Goal: Task Accomplishment & Management: Manage account settings

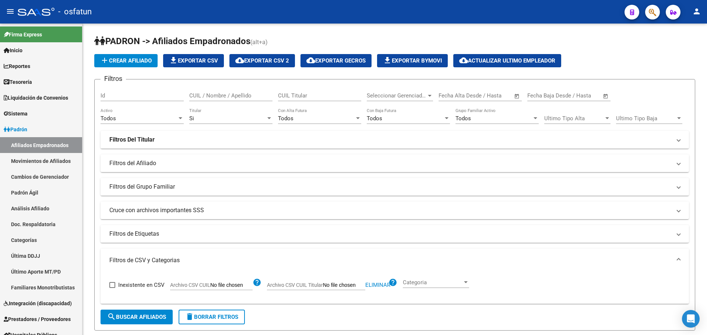
scroll to position [10, 0]
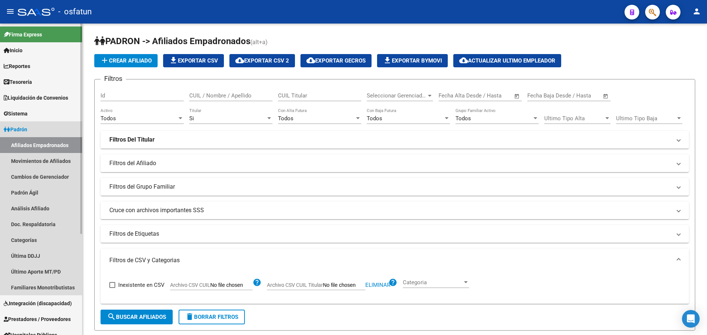
click at [34, 130] on link "Padrón" at bounding box center [41, 129] width 82 height 16
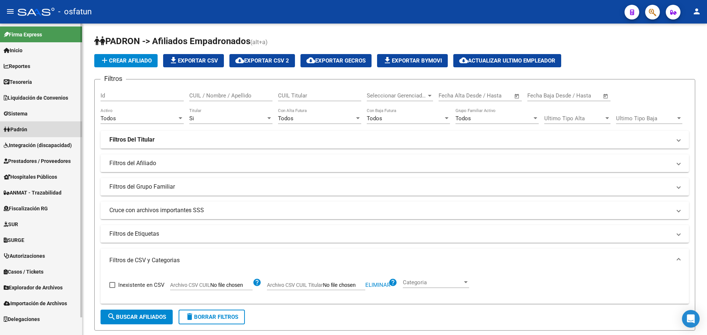
click at [34, 142] on link "Afiliados Empadronados" at bounding box center [41, 145] width 82 height 16
click at [27, 130] on span "Padrón" at bounding box center [16, 130] width 24 height 8
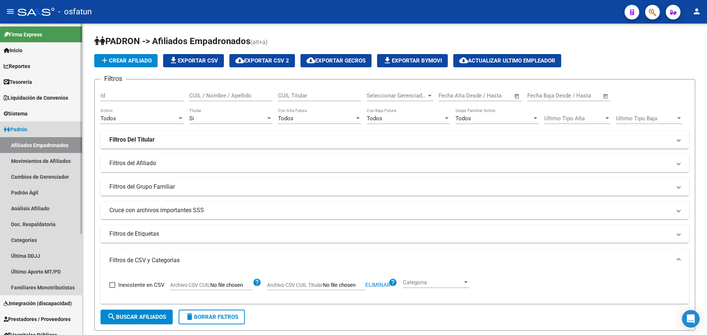
click at [32, 142] on link "Afiliados Empadronados" at bounding box center [41, 145] width 82 height 16
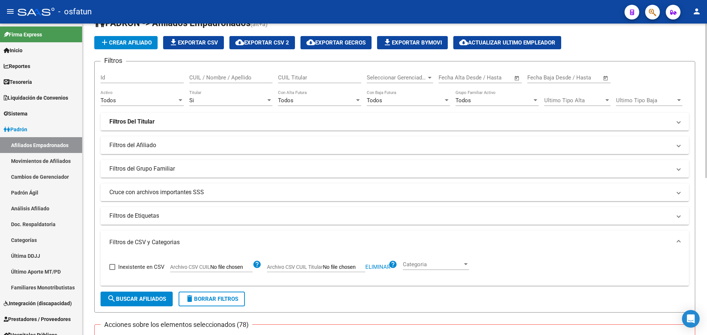
scroll to position [0, 0]
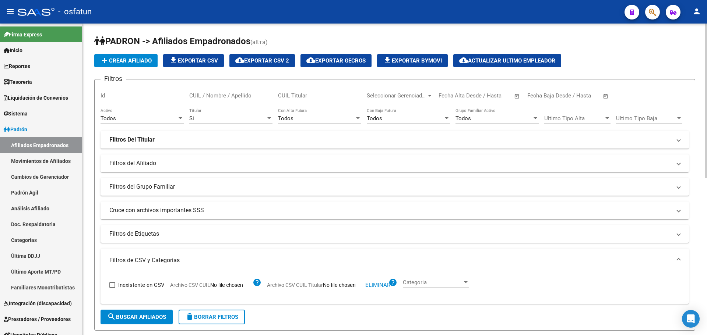
click at [225, 116] on div "Si" at bounding box center [227, 118] width 77 height 7
click at [222, 117] on span "Si" at bounding box center [230, 118] width 83 height 17
drag, startPoint x: 540, startPoint y: 275, endPoint x: 524, endPoint y: 267, distance: 18.5
click at [540, 275] on div "Inexistente en CSV Archivo CSV CUIL help Archivo CSV CUIL Titular Eliminar help…" at bounding box center [394, 285] width 571 height 26
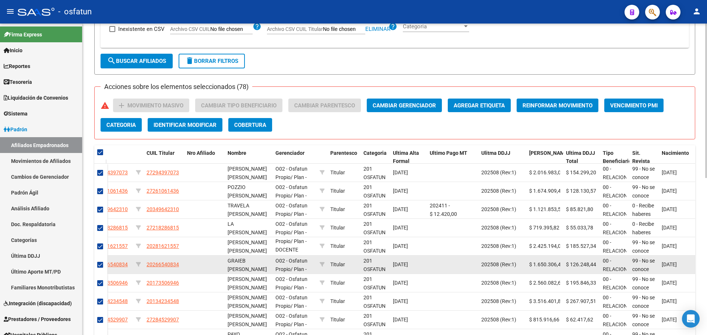
scroll to position [317, 0]
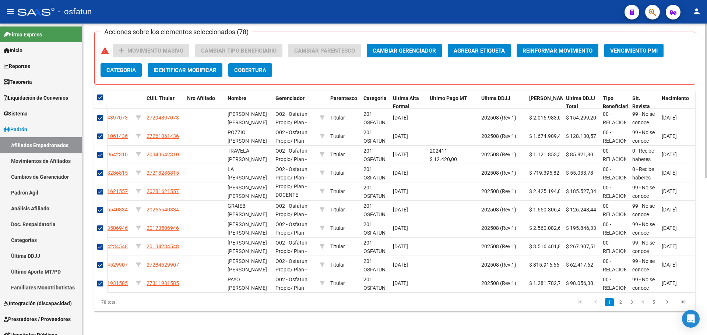
drag, startPoint x: 487, startPoint y: 322, endPoint x: 469, endPoint y: 334, distance: 22.4
click at [486, 322] on div "[PERSON_NAME] -> Afiliados Empadronados (alt+a) add Crear Afiliado file_downloa…" at bounding box center [394, 23] width 624 height 623
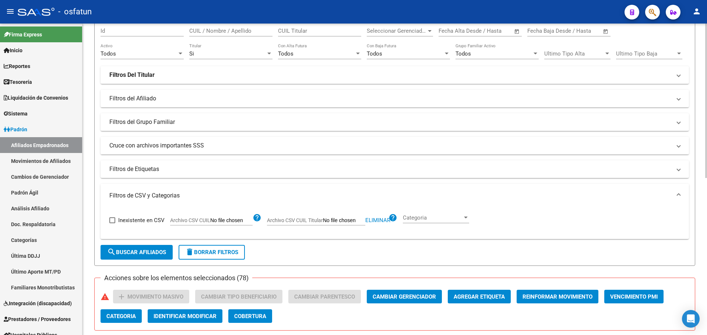
scroll to position [110, 0]
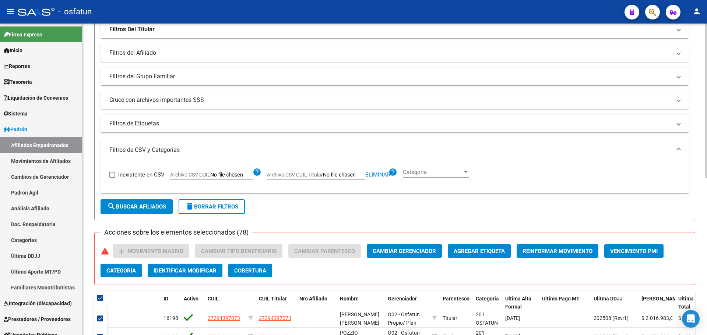
click at [380, 176] on span "Eliminar" at bounding box center [377, 175] width 25 height 7
click at [347, 174] on input "Archivo CSV CUIL Titular" at bounding box center [344, 175] width 42 height 7
type input "C:\fakepath\Filtro.csv"
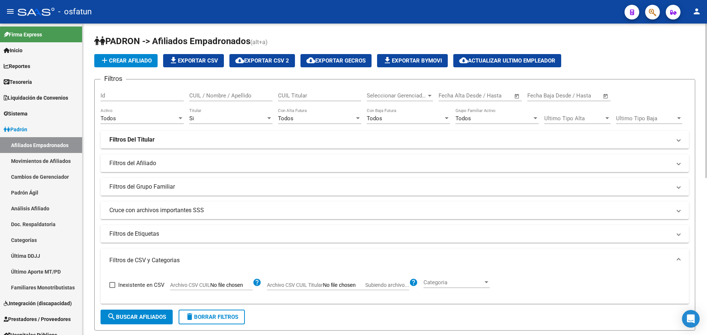
scroll to position [74, 0]
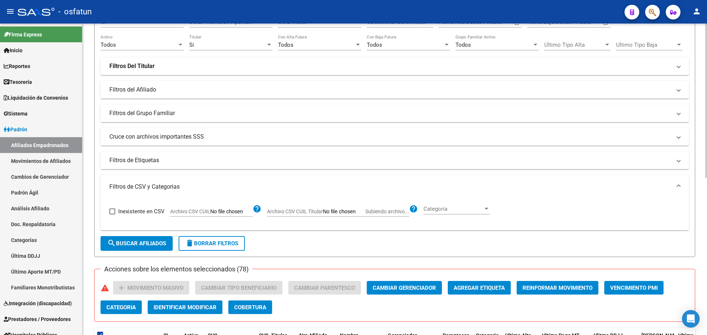
click at [161, 240] on span "search Buscar Afiliados" at bounding box center [136, 243] width 59 height 7
checkbox input "false"
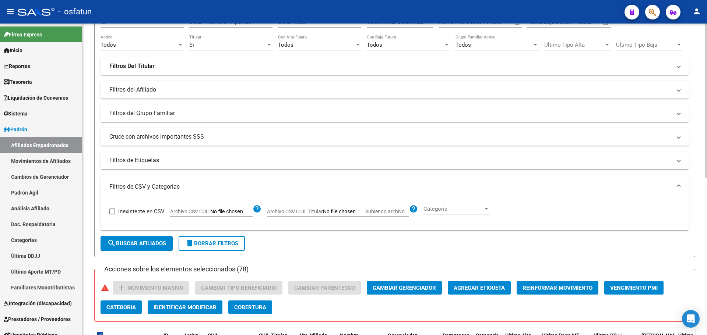
checkbox input "false"
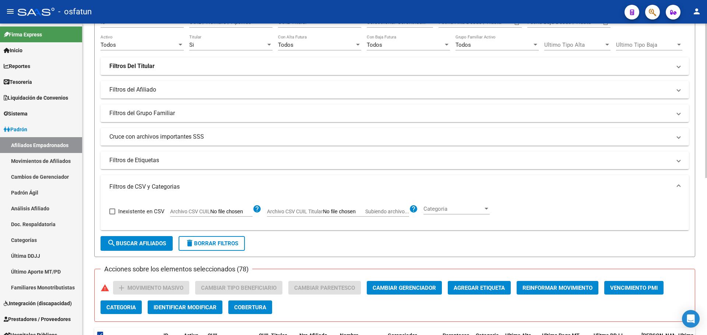
checkbox input "false"
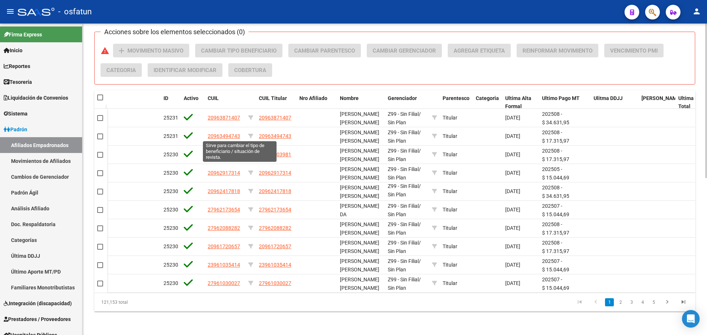
scroll to position [96, 0]
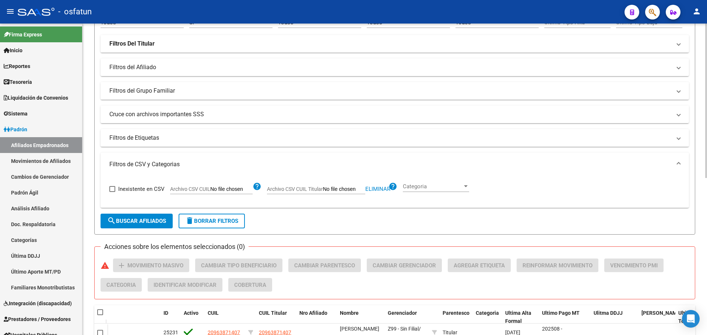
click at [149, 219] on span "search Buscar Afiliados" at bounding box center [136, 221] width 59 height 7
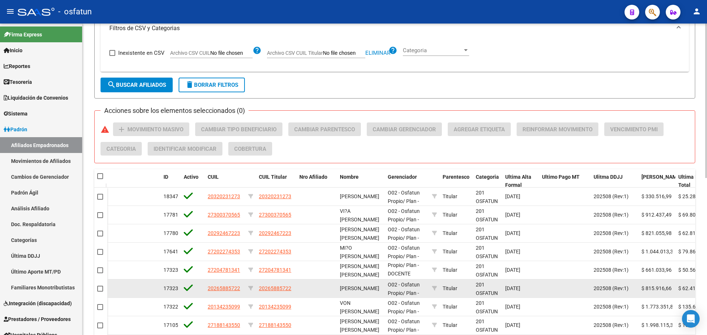
scroll to position [317, 0]
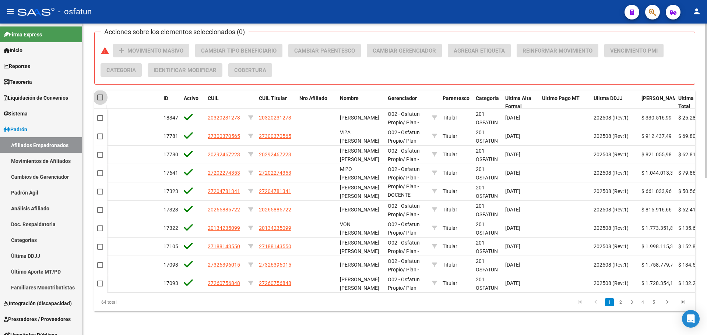
click at [101, 95] on span at bounding box center [100, 98] width 6 height 6
click at [100, 101] on input "checkbox" at bounding box center [100, 101] width 0 height 0
checkbox input "true"
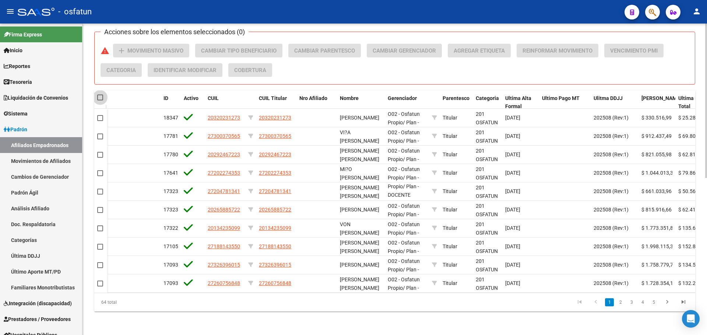
checkbox input "true"
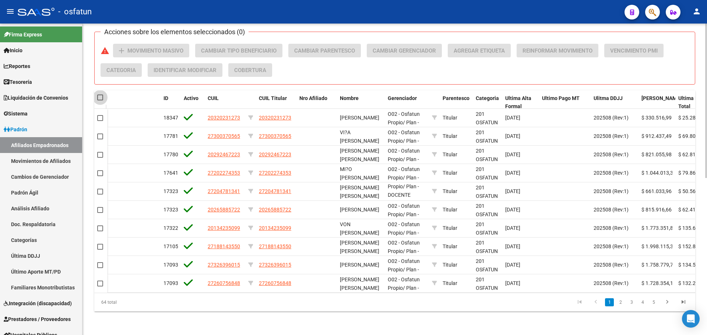
checkbox input "true"
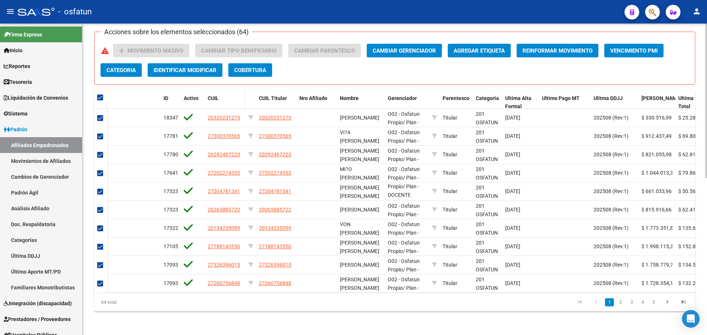
click at [230, 103] on datatable-header-cell "CUIL" at bounding box center [225, 103] width 40 height 24
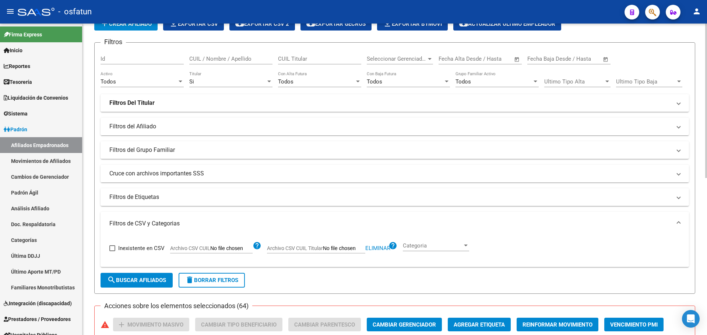
scroll to position [0, 0]
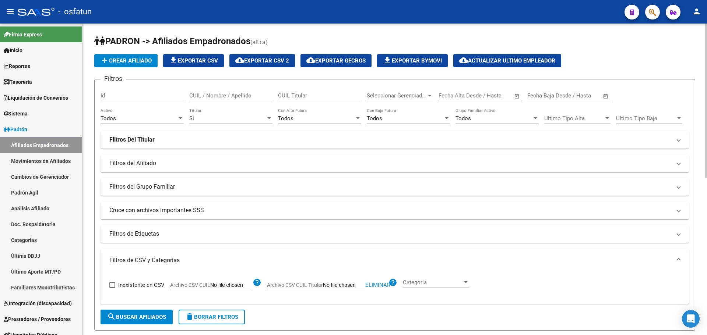
click at [200, 60] on span "file_download Exportar CSV" at bounding box center [193, 60] width 49 height 7
click at [272, 63] on span "cloud_download Exportar CSV 2" at bounding box center [262, 60] width 54 height 7
